Goal: Task Accomplishment & Management: Manage account settings

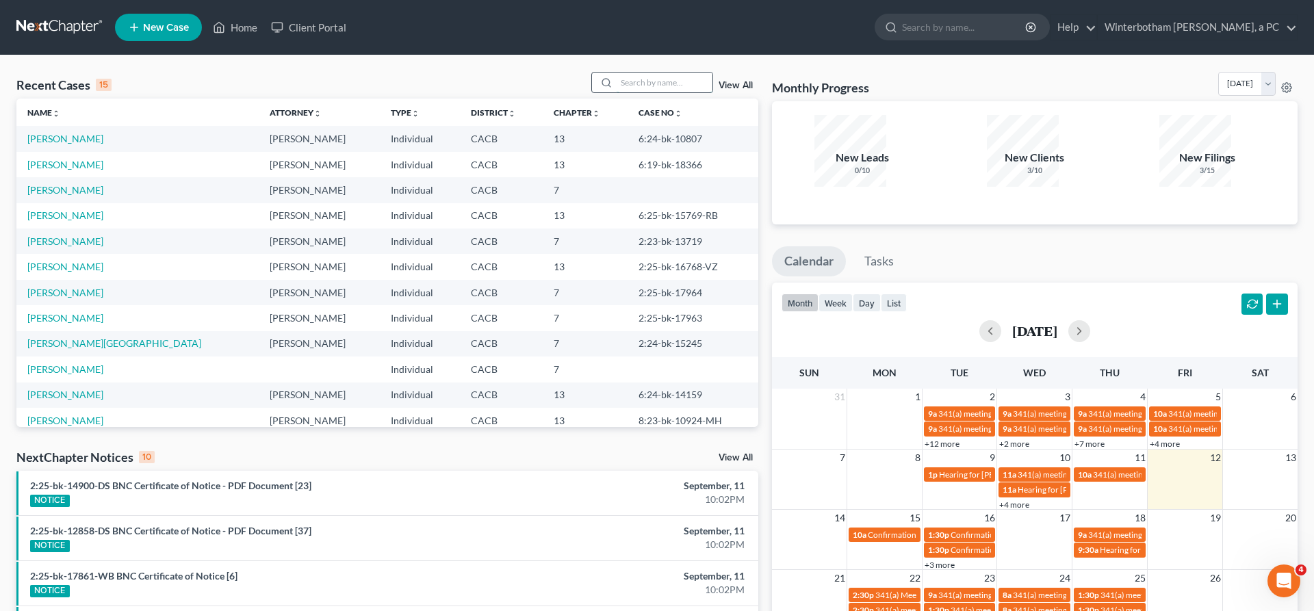
click at [689, 73] on input "search" at bounding box center [665, 83] width 96 height 20
type input "[PERSON_NAME]"
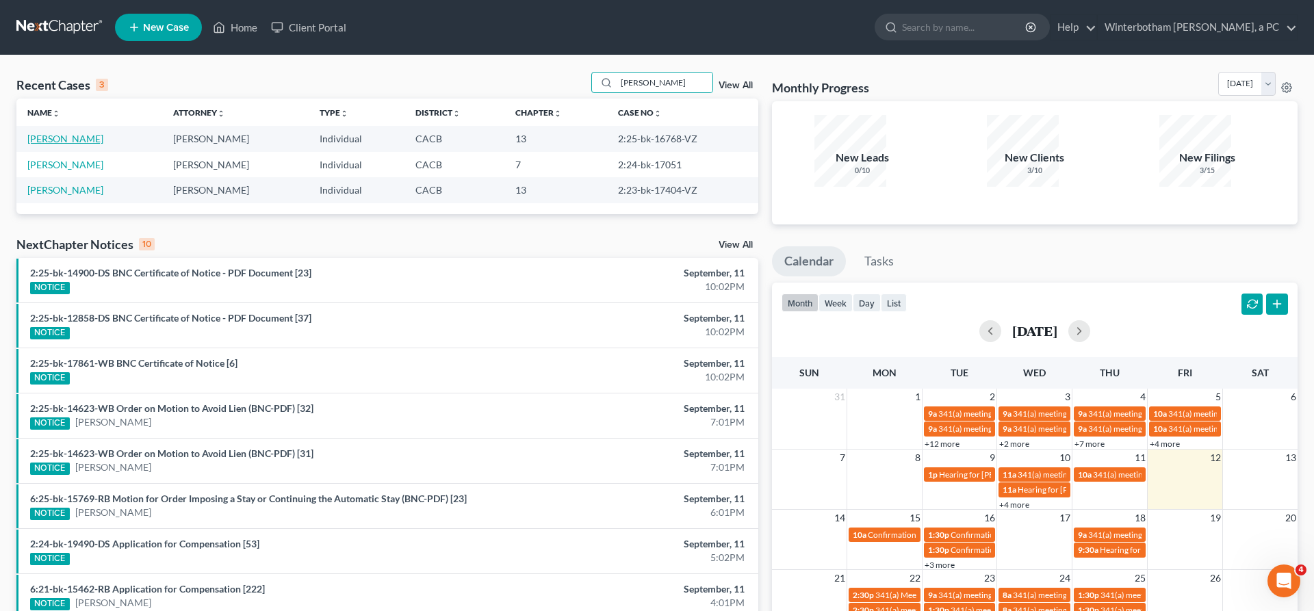
click at [48, 133] on link "[PERSON_NAME]" at bounding box center [65, 139] width 76 height 12
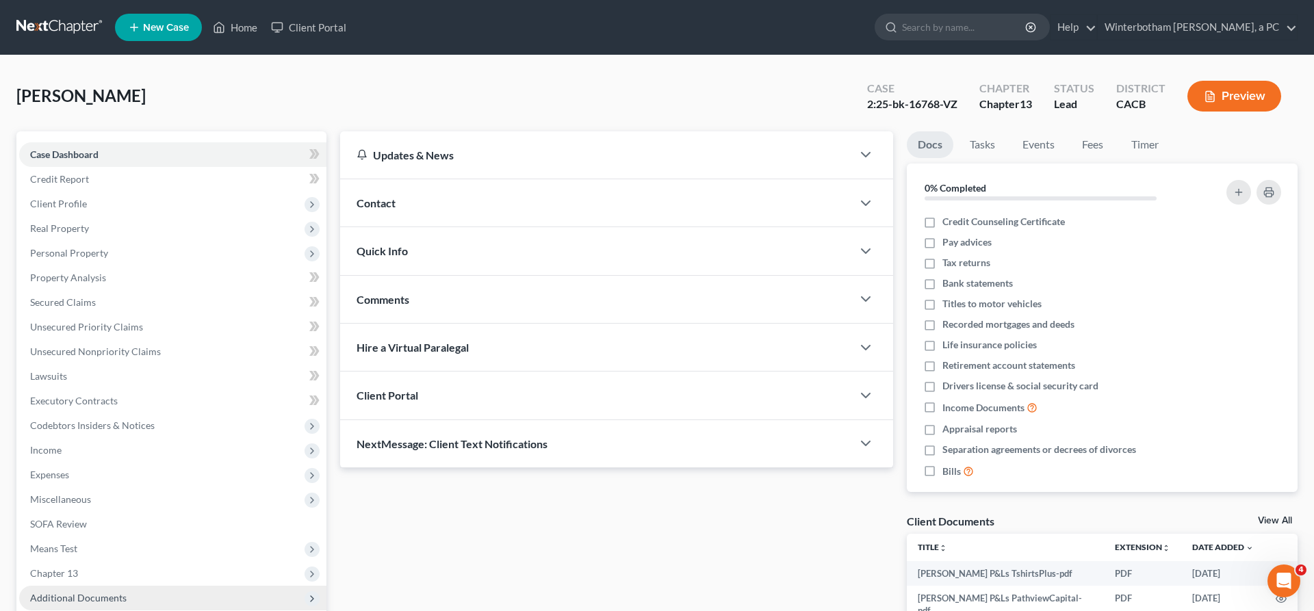
click at [95, 586] on span "Additional Documents" at bounding box center [172, 598] width 307 height 25
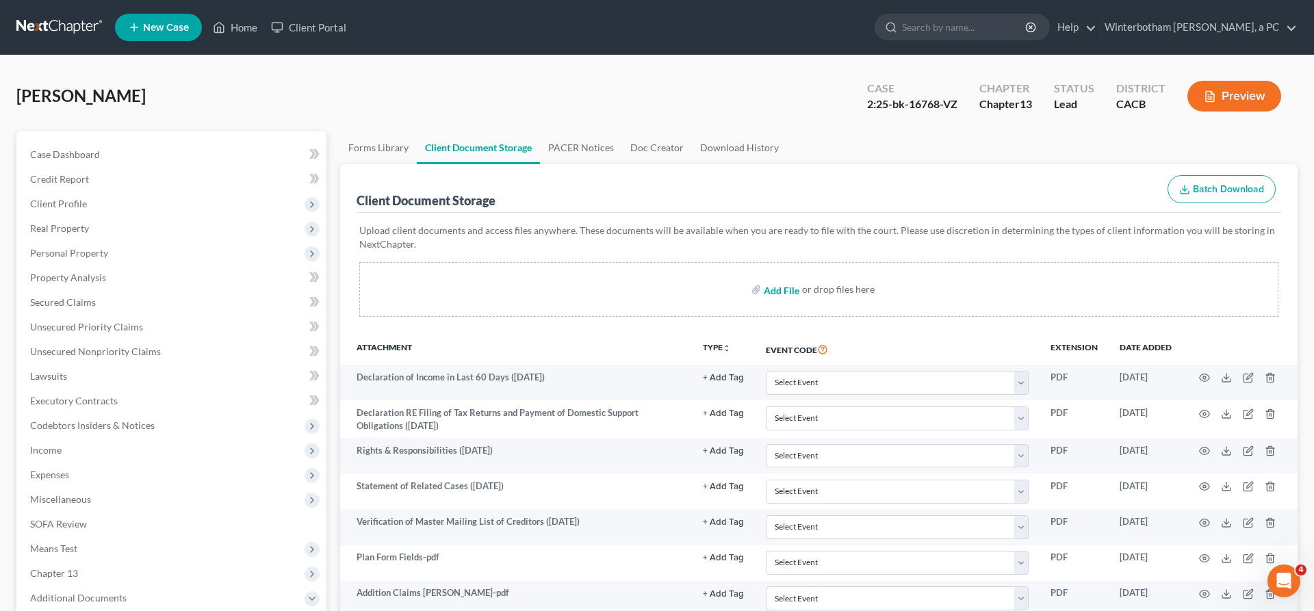
click at [797, 277] on input "file" at bounding box center [780, 289] width 33 height 25
type input "C:\fakepath\[PERSON_NAME] 2024 tax returns.pdf"
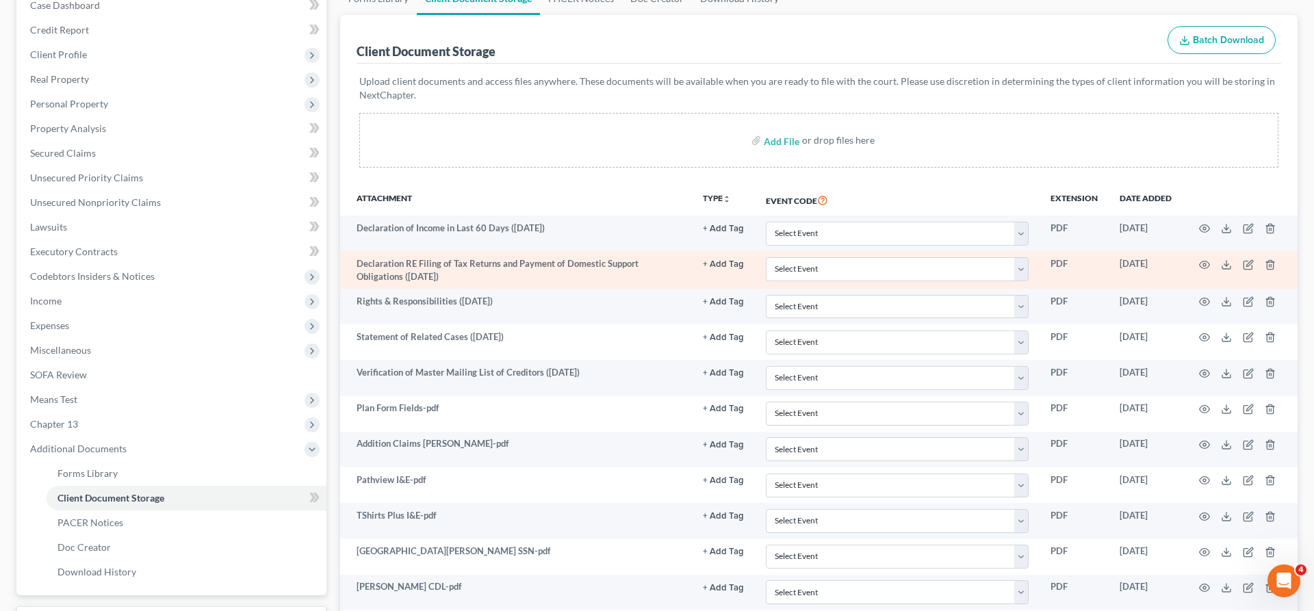
scroll to position [150, 0]
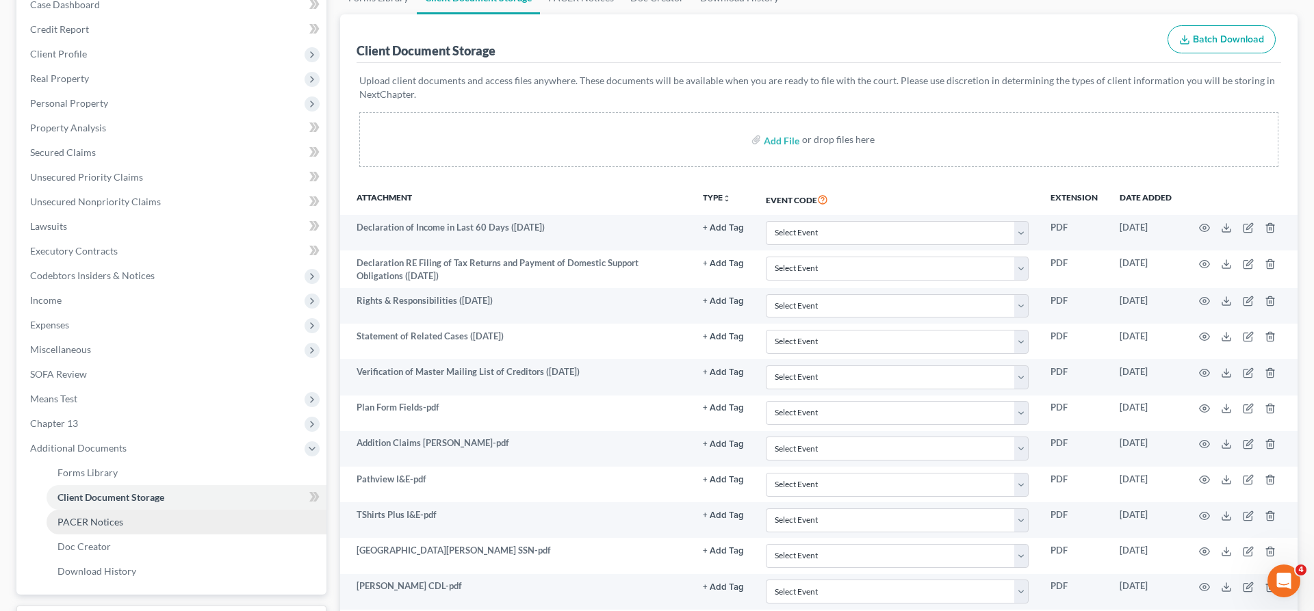
click at [145, 510] on link "PACER Notices" at bounding box center [187, 522] width 280 height 25
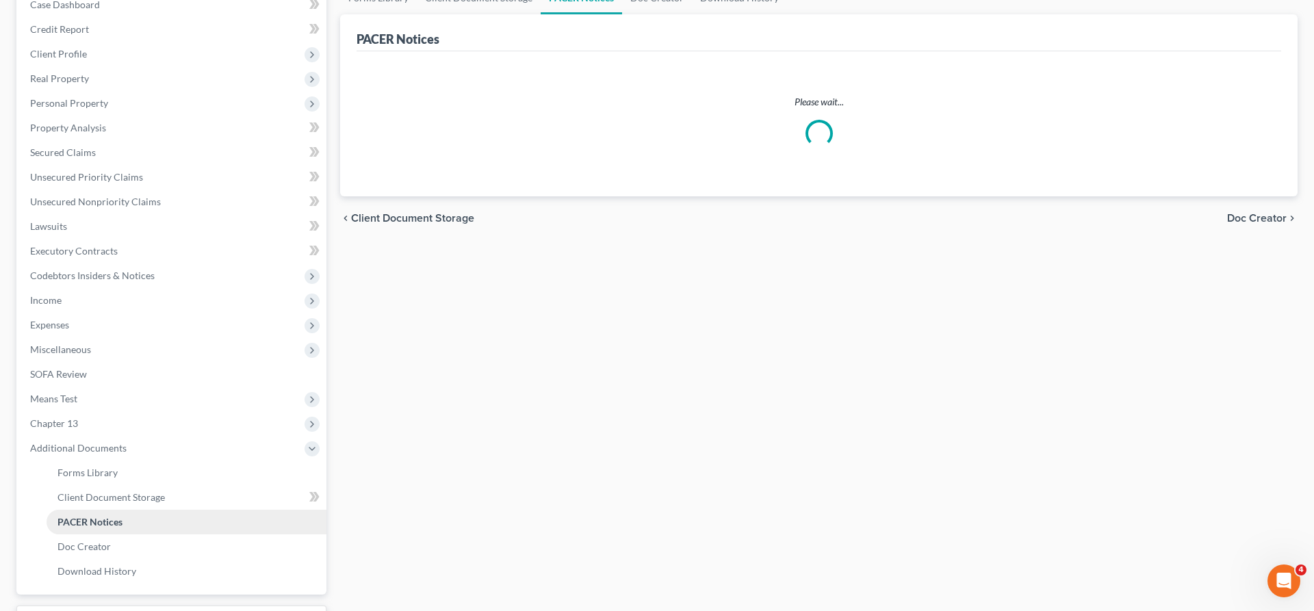
scroll to position [54, 0]
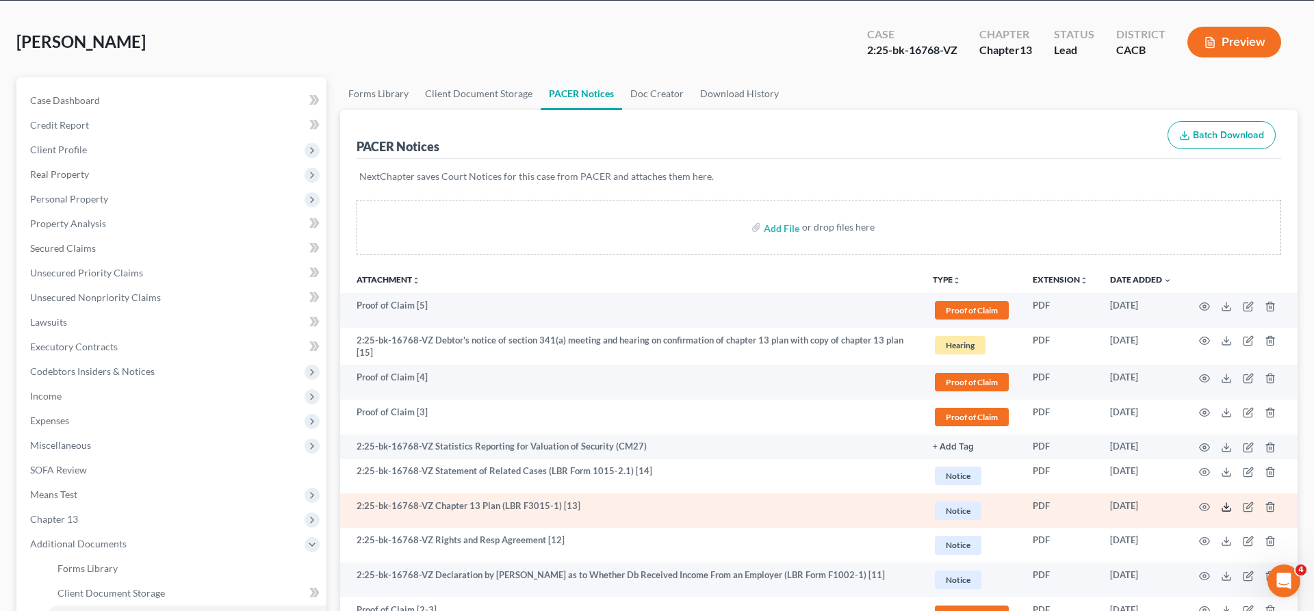
click at [1232, 502] on icon at bounding box center [1226, 507] width 11 height 11
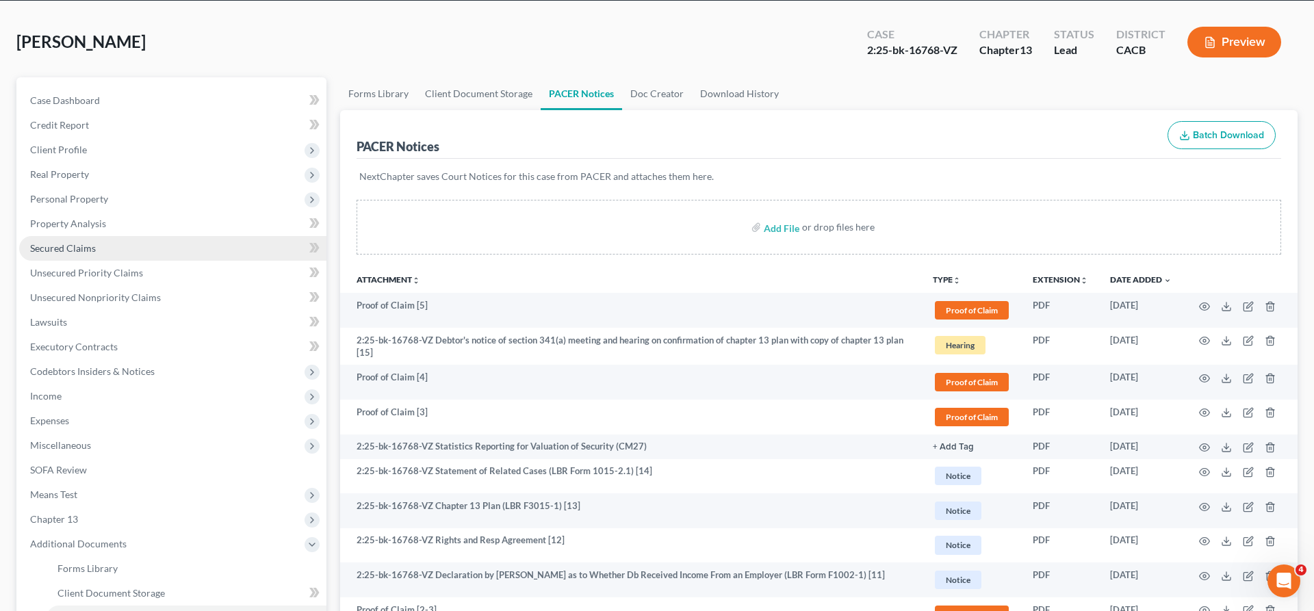
click at [68, 236] on link "Secured Claims" at bounding box center [172, 248] width 307 height 25
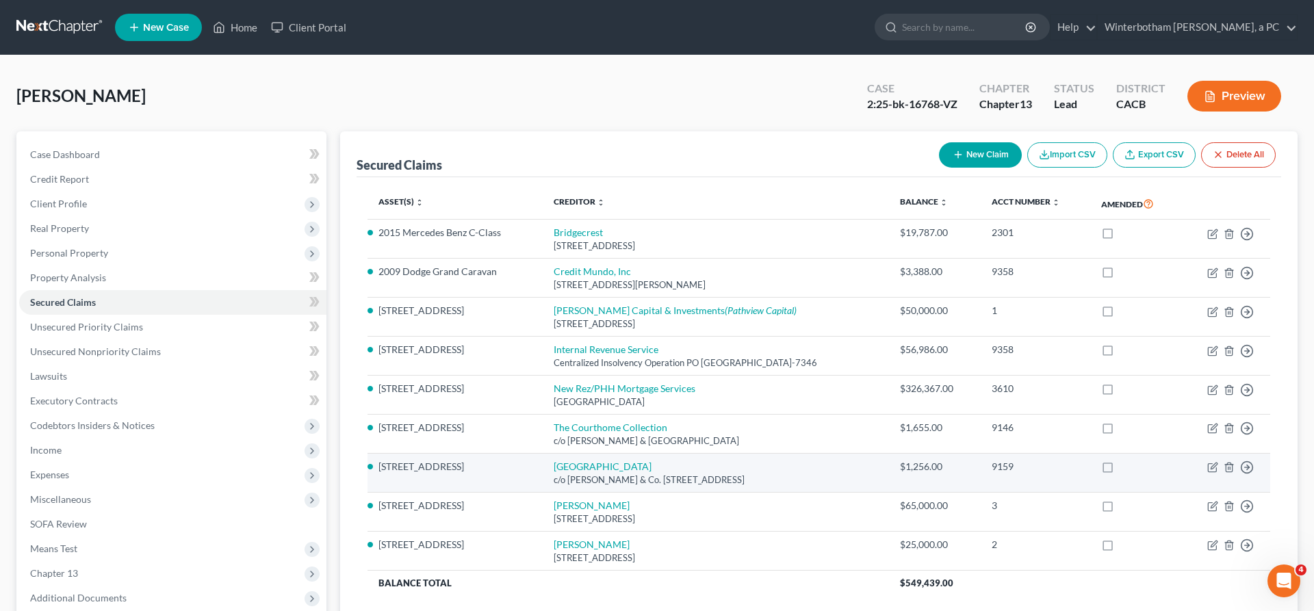
click at [1237, 454] on td "Move to E Move to F Move to G Move to Notice Only" at bounding box center [1226, 473] width 90 height 39
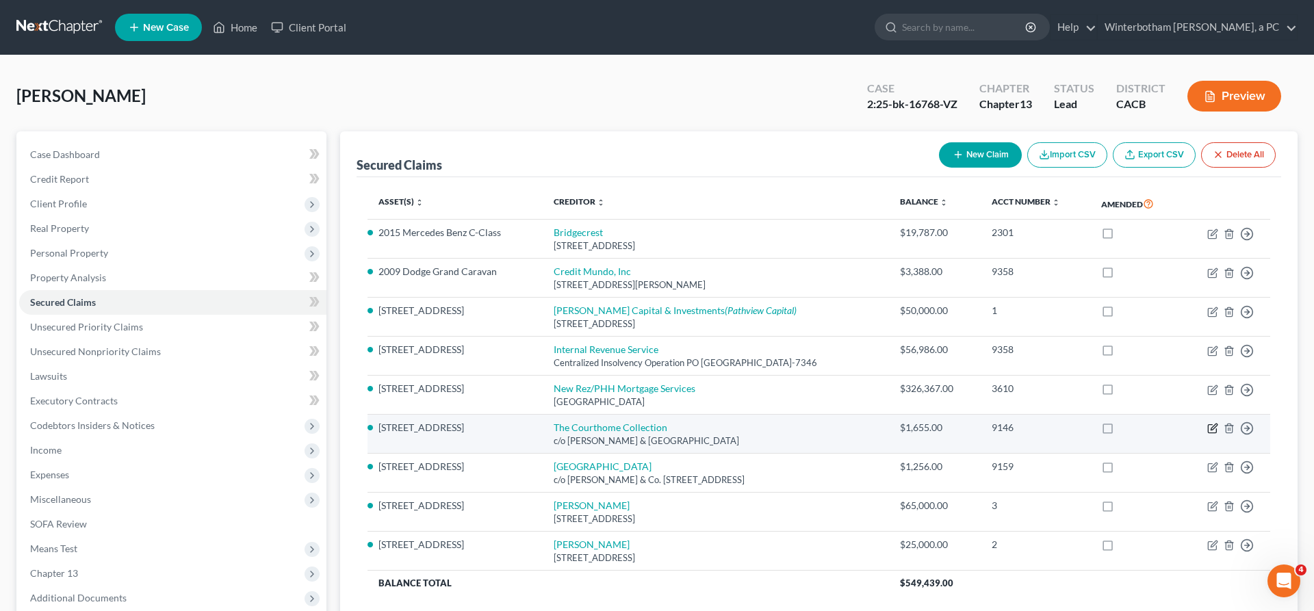
click at [1216, 425] on icon "button" at bounding box center [1212, 429] width 8 height 8
select select "4"
select select "0"
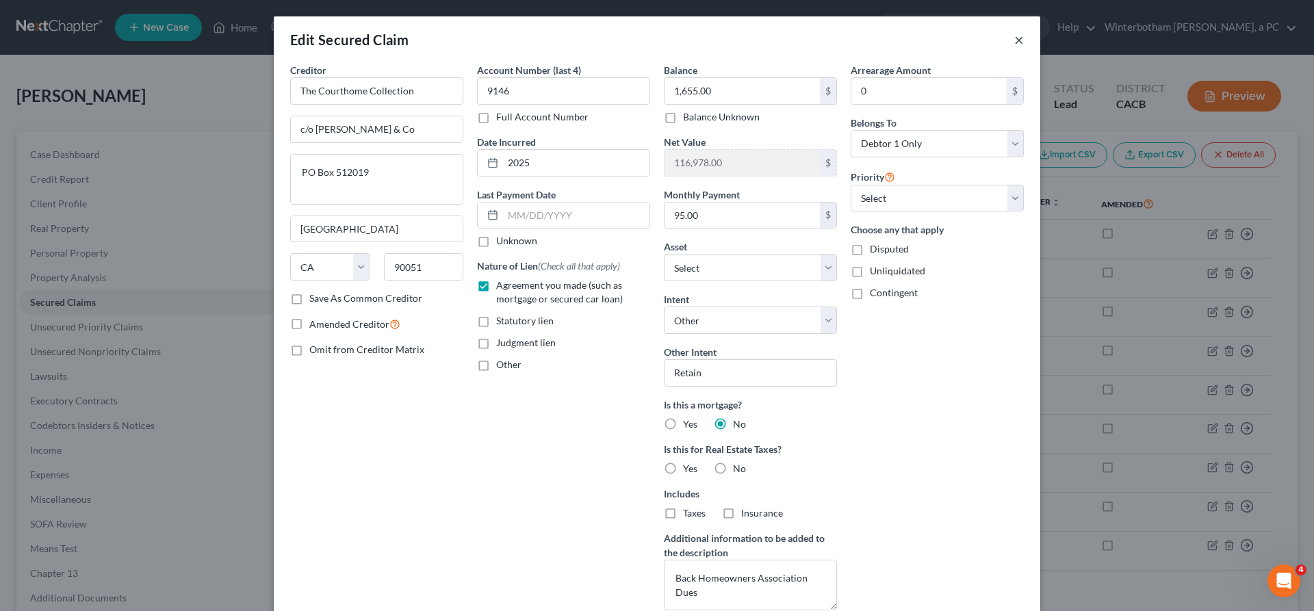
click at [1014, 31] on button "×" at bounding box center [1019, 39] width 10 height 16
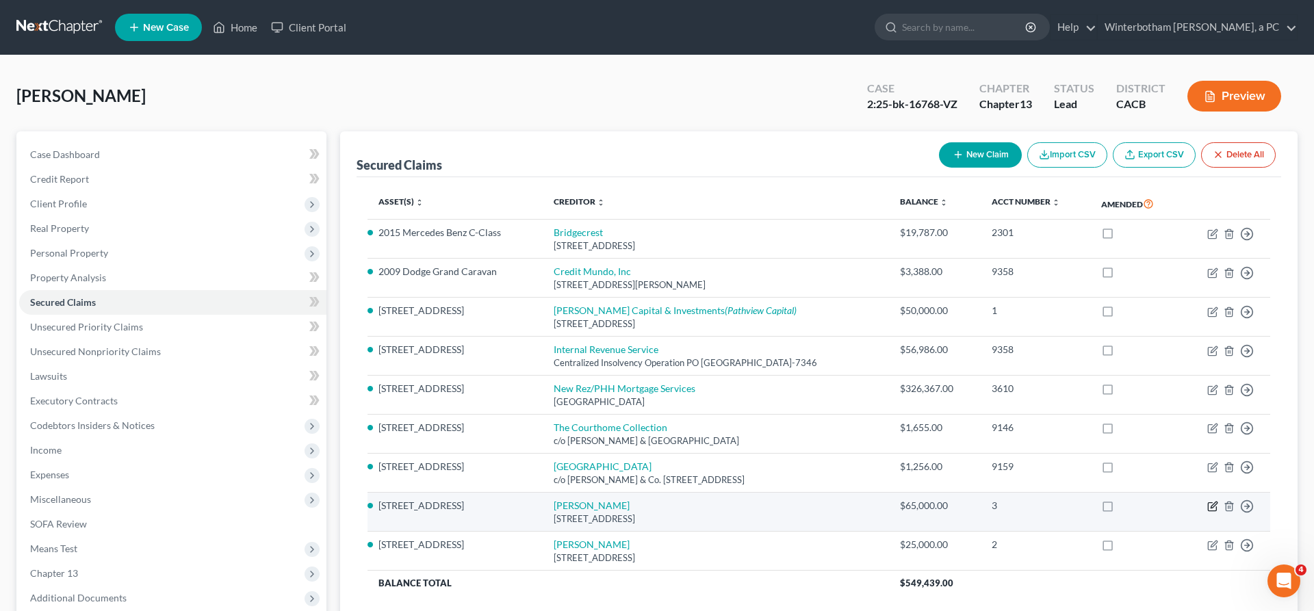
click at [1218, 501] on icon "button" at bounding box center [1212, 506] width 11 height 11
select select "4"
select select "18"
select select "4"
select select "0"
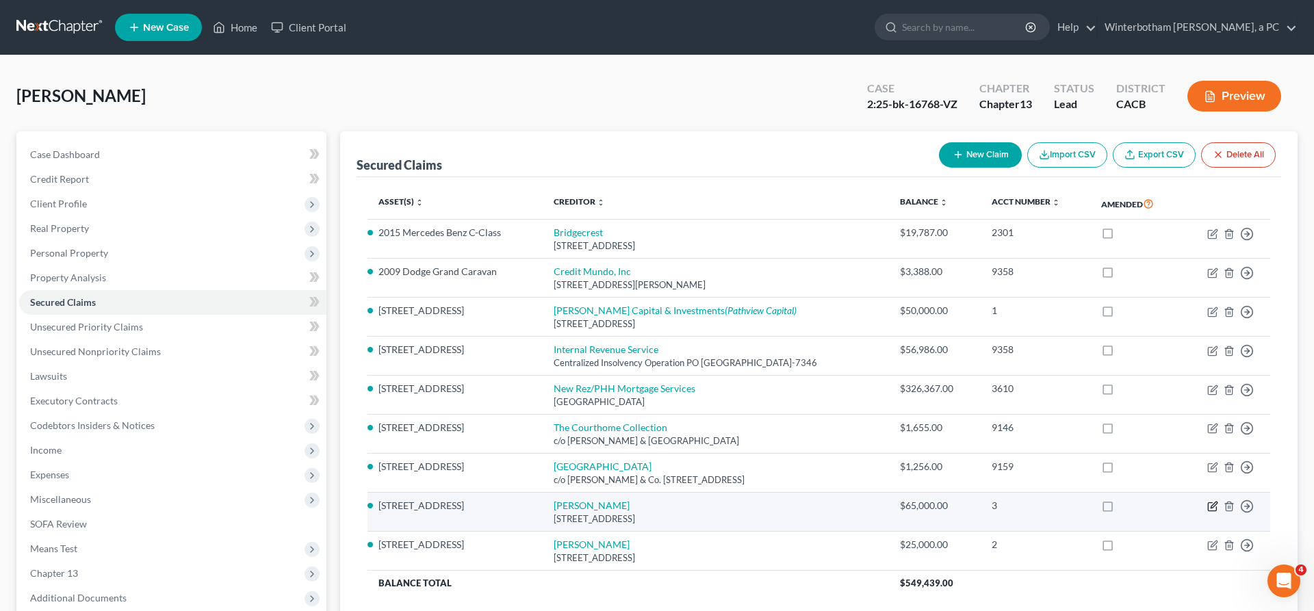
select select "0"
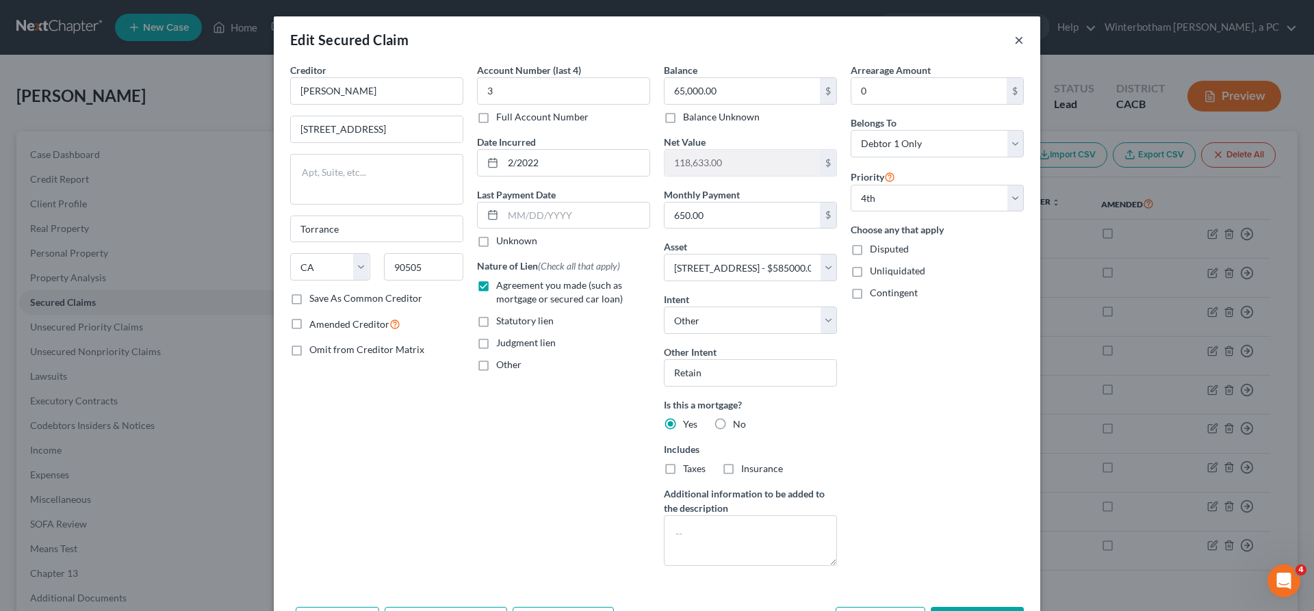
click at [1014, 31] on button "×" at bounding box center [1019, 39] width 10 height 16
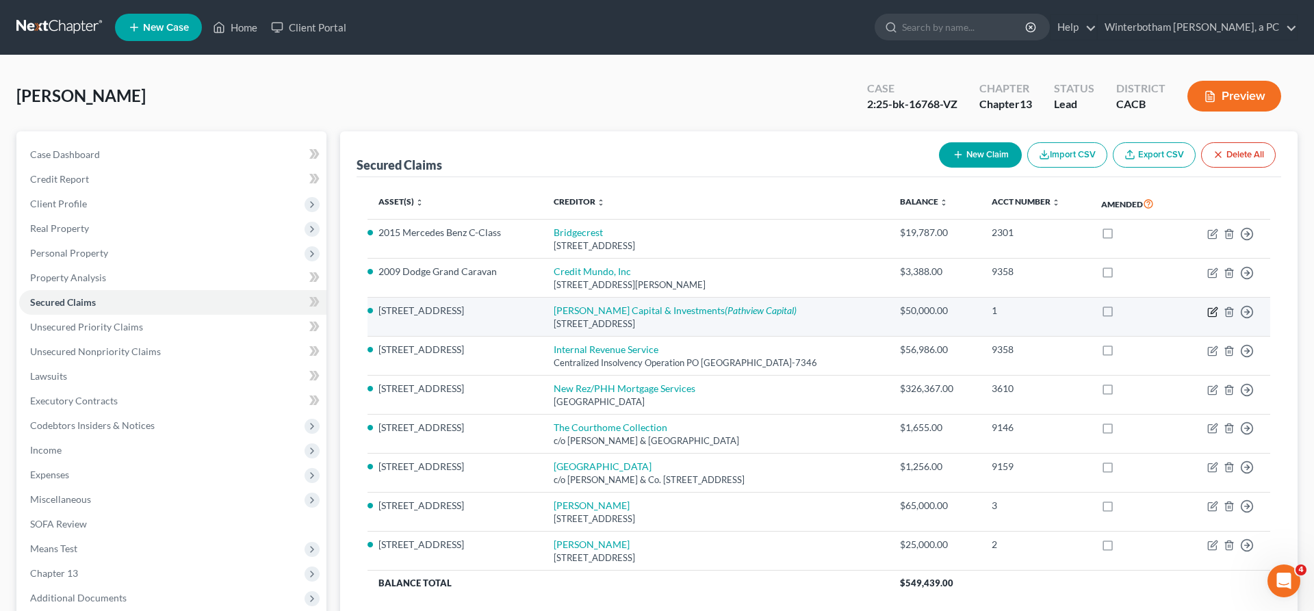
click at [1218, 307] on icon "button" at bounding box center [1212, 312] width 11 height 11
select select "4"
select select "18"
select select "0"
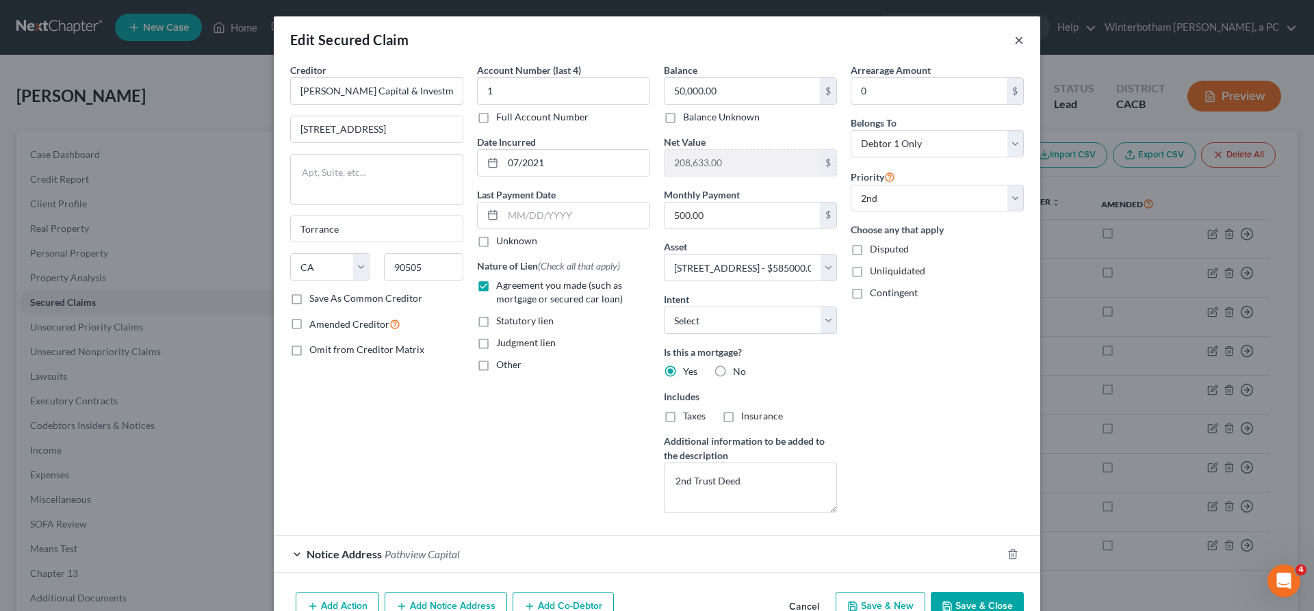
click at [1014, 31] on button "×" at bounding box center [1019, 39] width 10 height 16
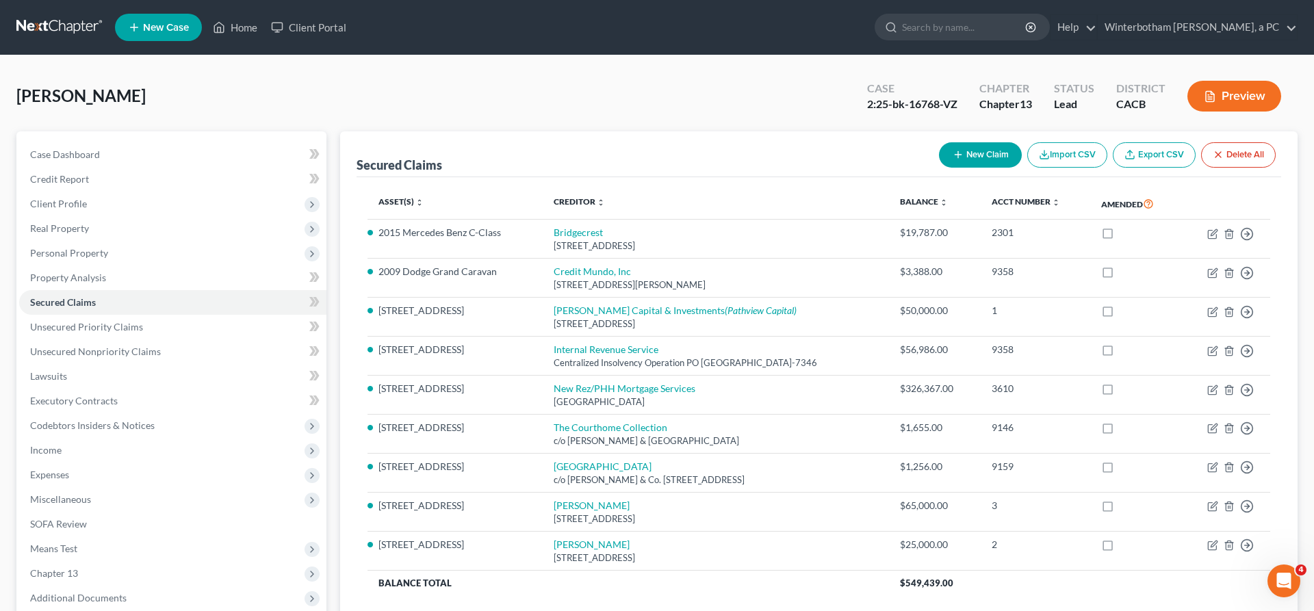
click at [808, 72] on div "[PERSON_NAME] Upgraded Case 2:25-bk-16768-VZ Chapter Chapter 13 Status Lead Dis…" at bounding box center [656, 102] width 1281 height 60
click at [103, 586] on span "Additional Documents" at bounding box center [172, 598] width 307 height 25
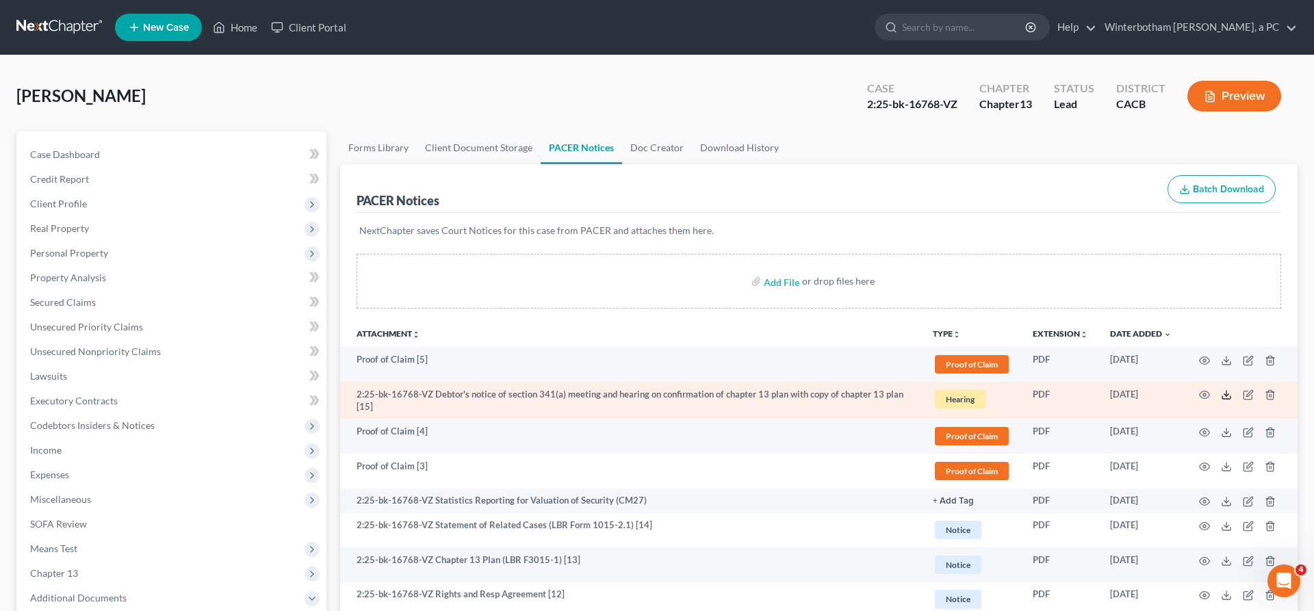
click at [1232, 389] on icon at bounding box center [1226, 394] width 11 height 11
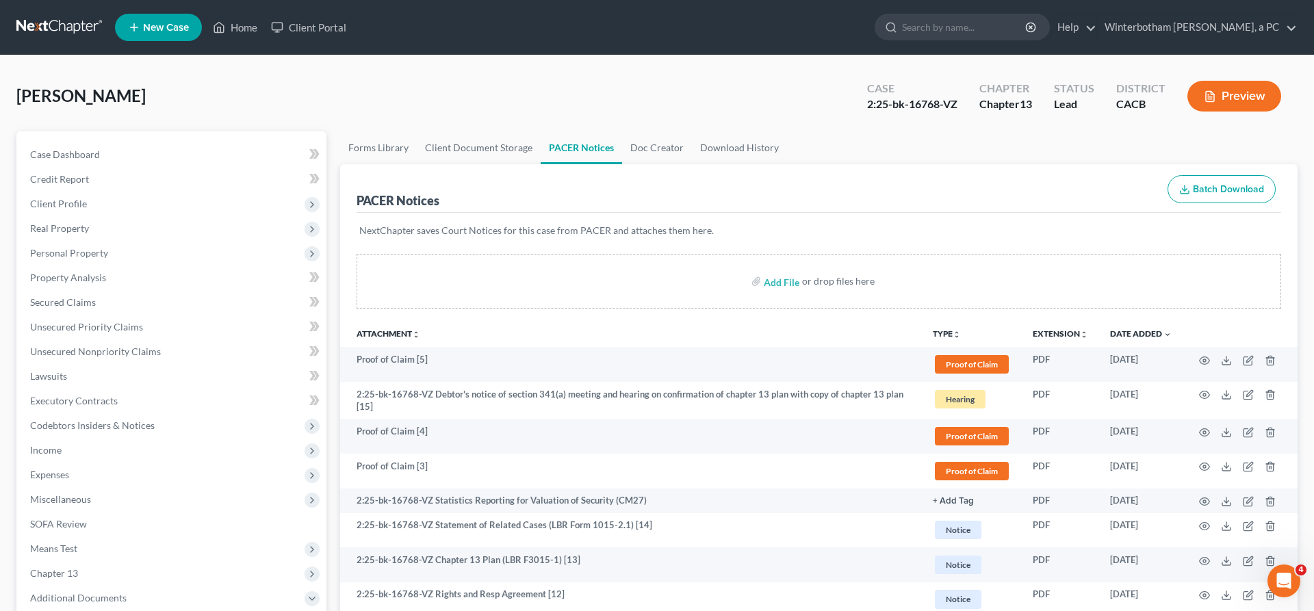
click at [624, 34] on ul "New Case Home Client Portal - No Result - See all results Or Press Enter... Hel…" at bounding box center [706, 28] width 1183 height 36
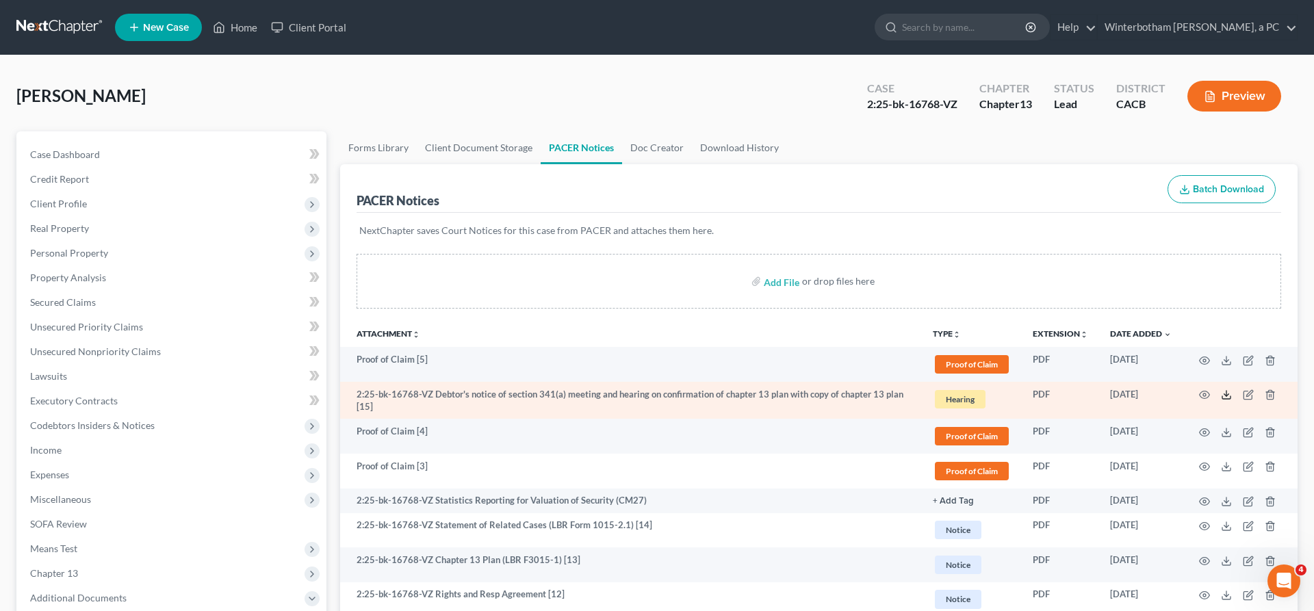
click at [1232, 389] on icon at bounding box center [1226, 394] width 11 height 11
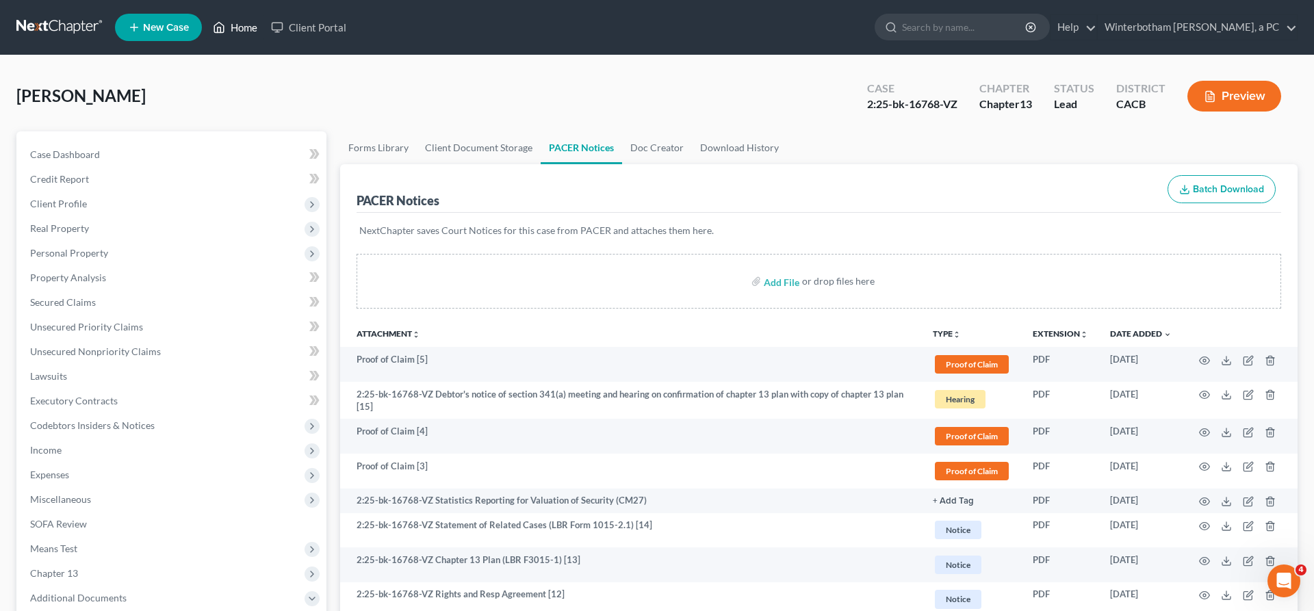
click at [206, 25] on link "Home" at bounding box center [235, 27] width 58 height 25
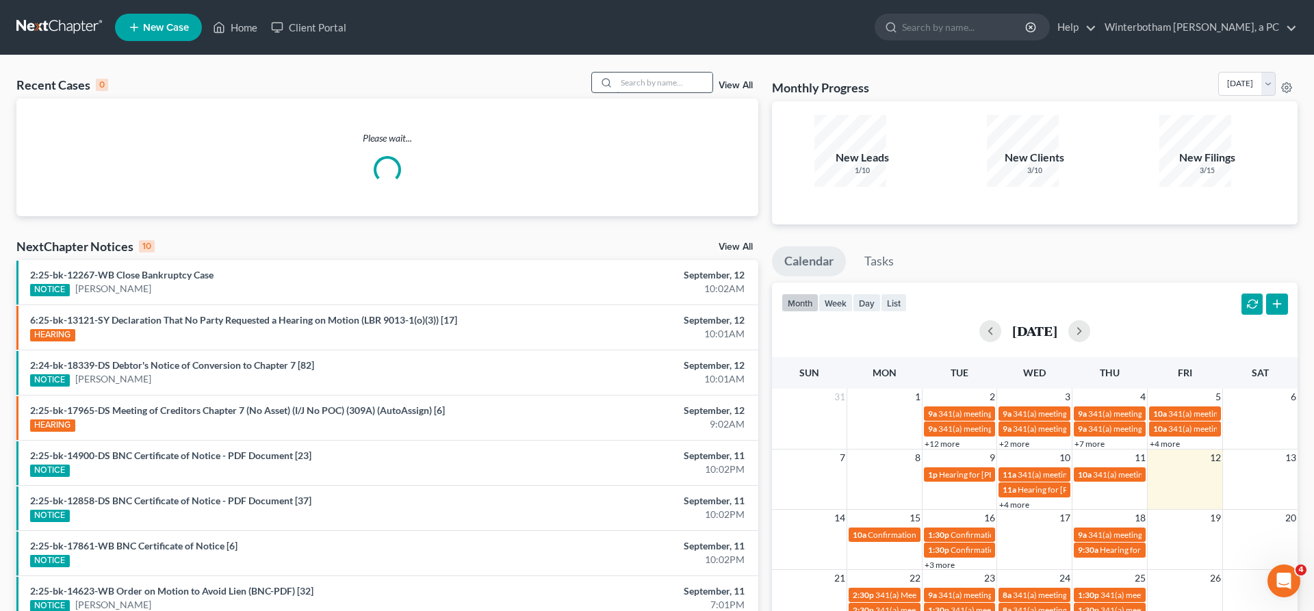
click at [661, 73] on input "search" at bounding box center [665, 83] width 96 height 20
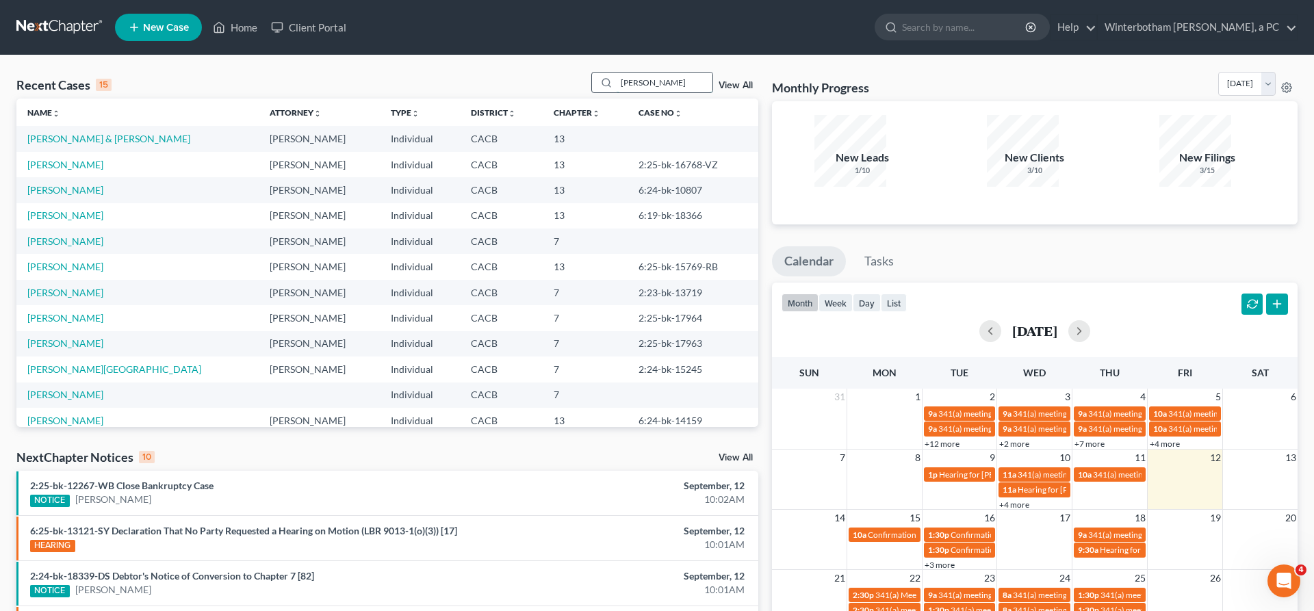
type input "[PERSON_NAME]"
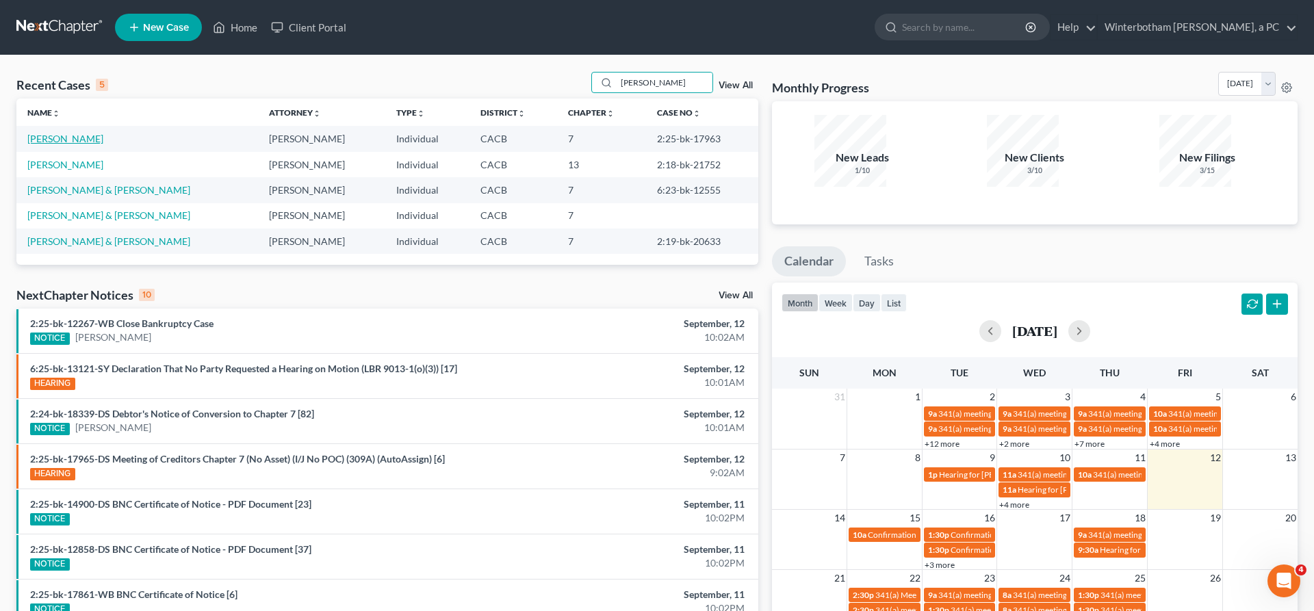
click at [39, 133] on link "[PERSON_NAME]" at bounding box center [65, 139] width 76 height 12
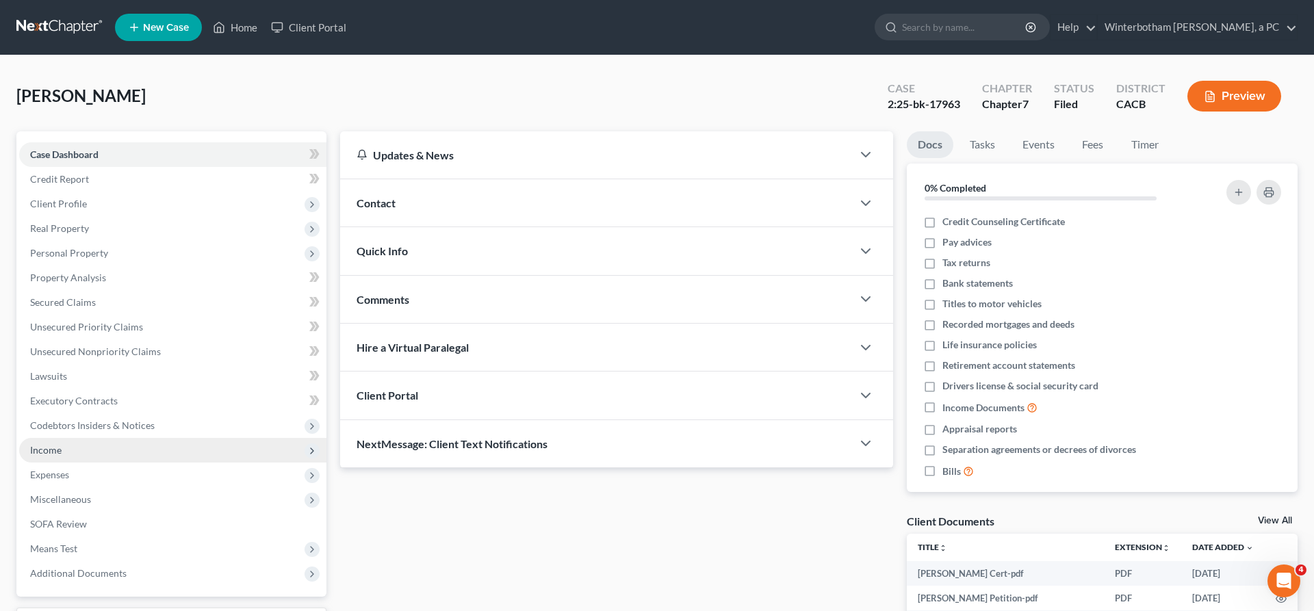
click at [54, 438] on span "Income" at bounding box center [172, 450] width 307 height 25
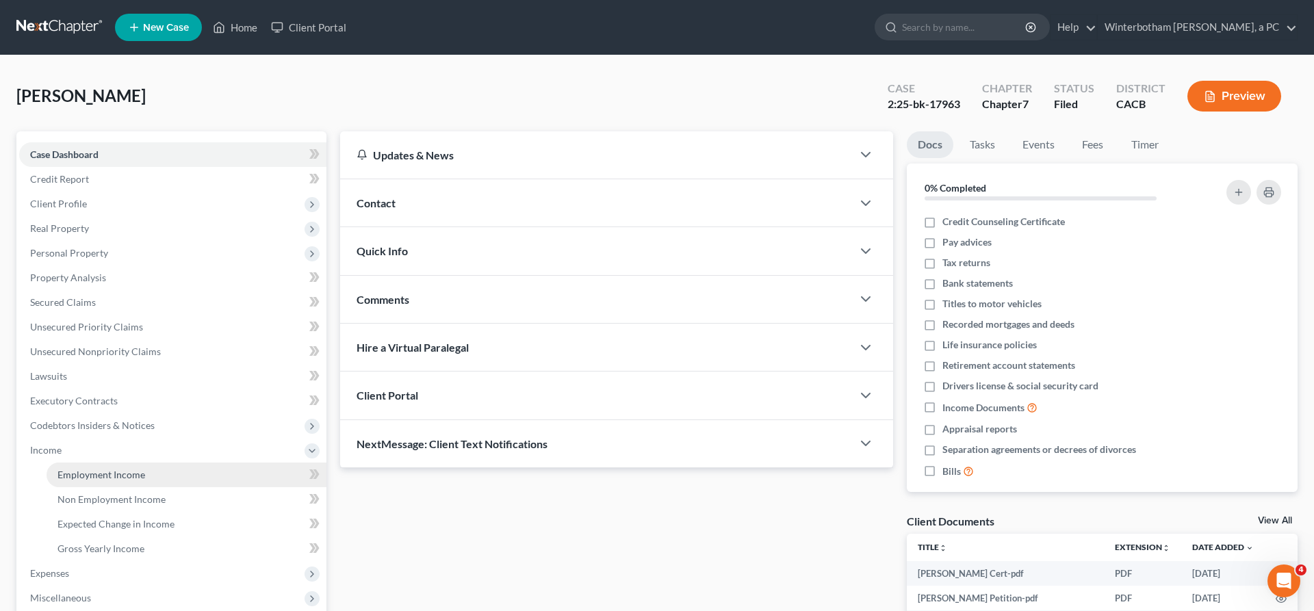
click at [76, 469] on span "Employment Income" at bounding box center [101, 475] width 88 height 12
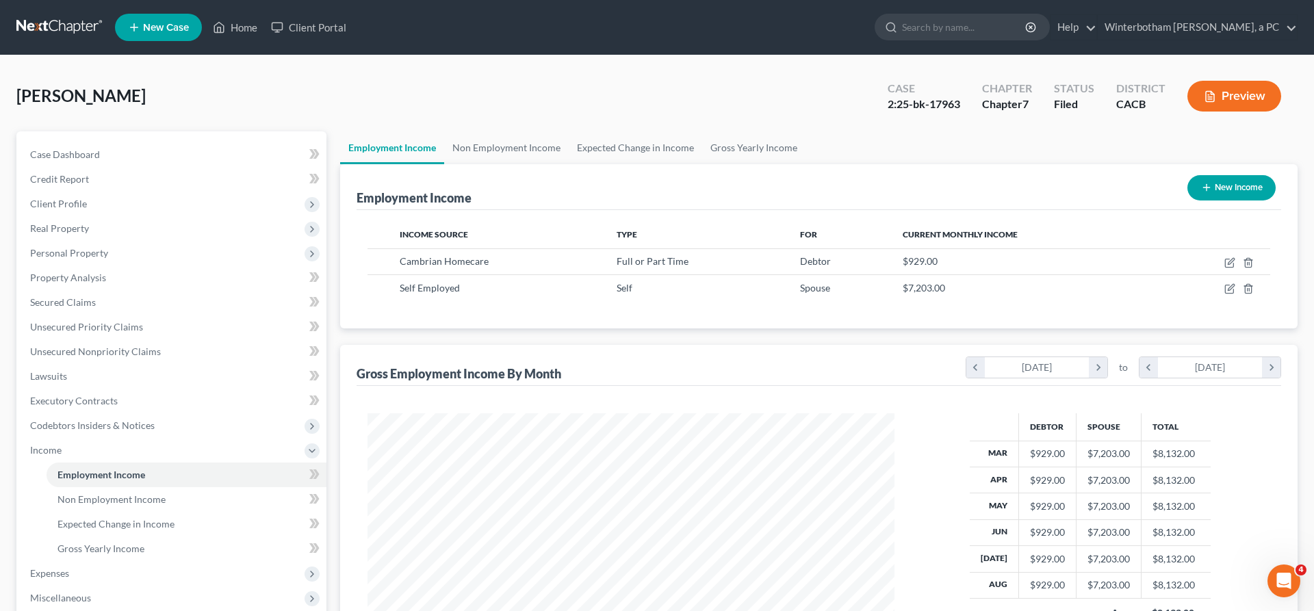
scroll to position [264, 554]
click at [1233, 285] on icon "button" at bounding box center [1229, 289] width 8 height 8
select select "1"
select select "4"
select select "0"
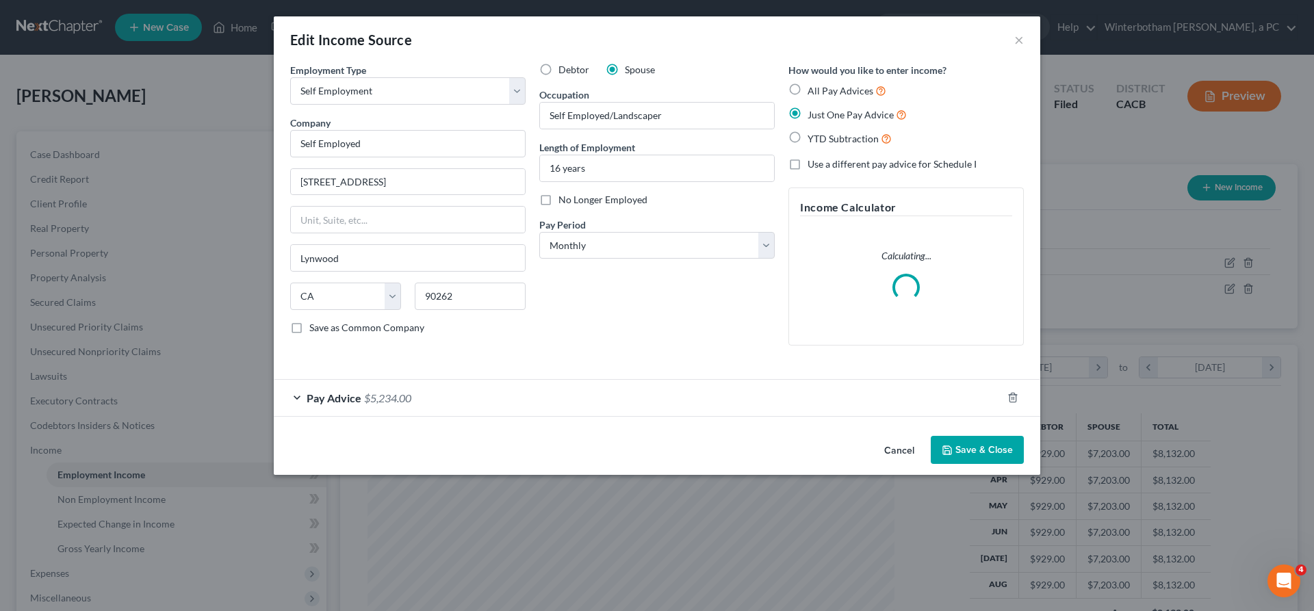
click at [502, 380] on div "Pay Advice $5,234.00" at bounding box center [638, 398] width 728 height 36
